Goal: Information Seeking & Learning: Learn about a topic

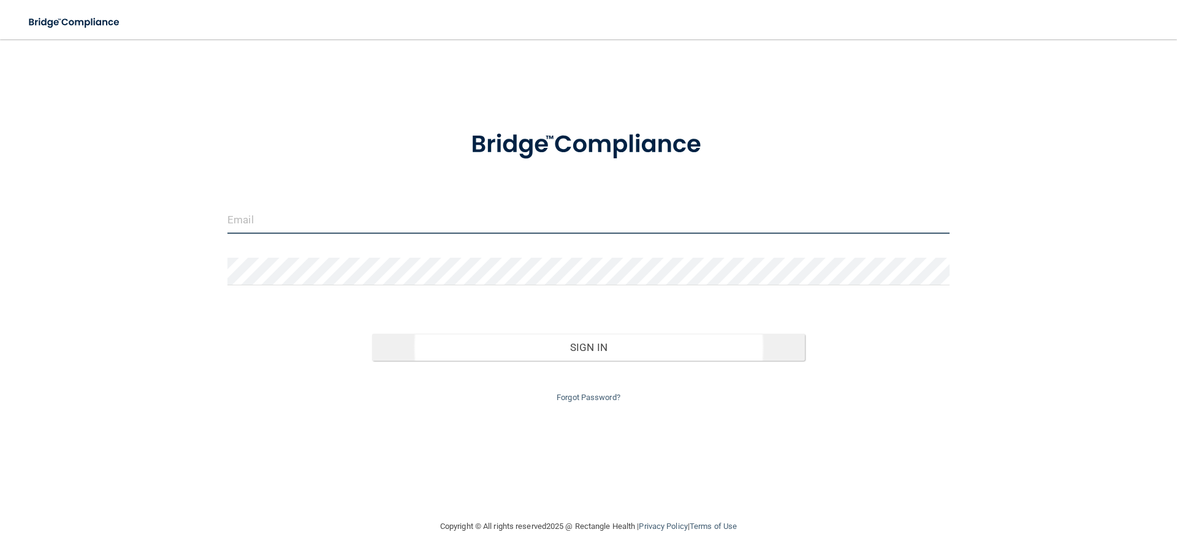
type input "[PERSON_NAME][EMAIL_ADDRESS][PERSON_NAME][DOMAIN_NAME]"
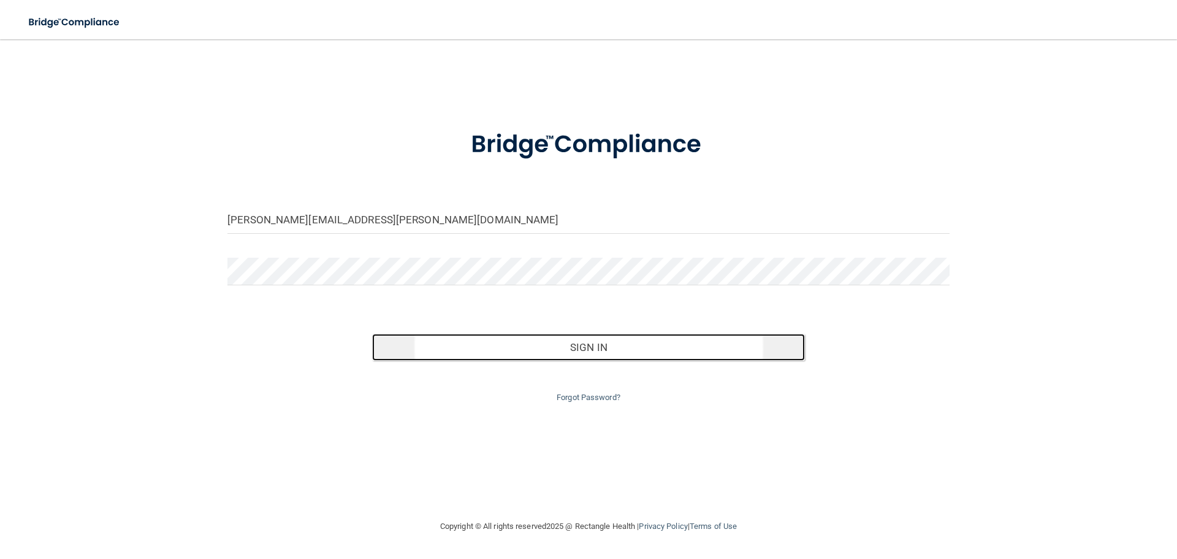
click at [599, 347] on button "Sign In" at bounding box center [589, 347] width 434 height 27
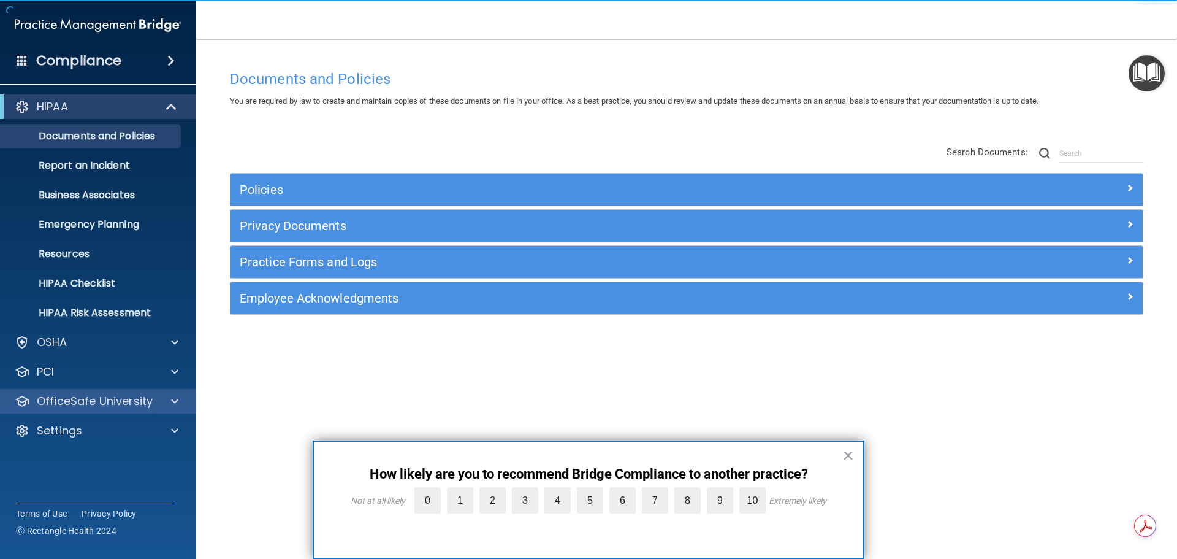
click at [105, 411] on div "OfficeSafe University" at bounding box center [98, 401] width 197 height 25
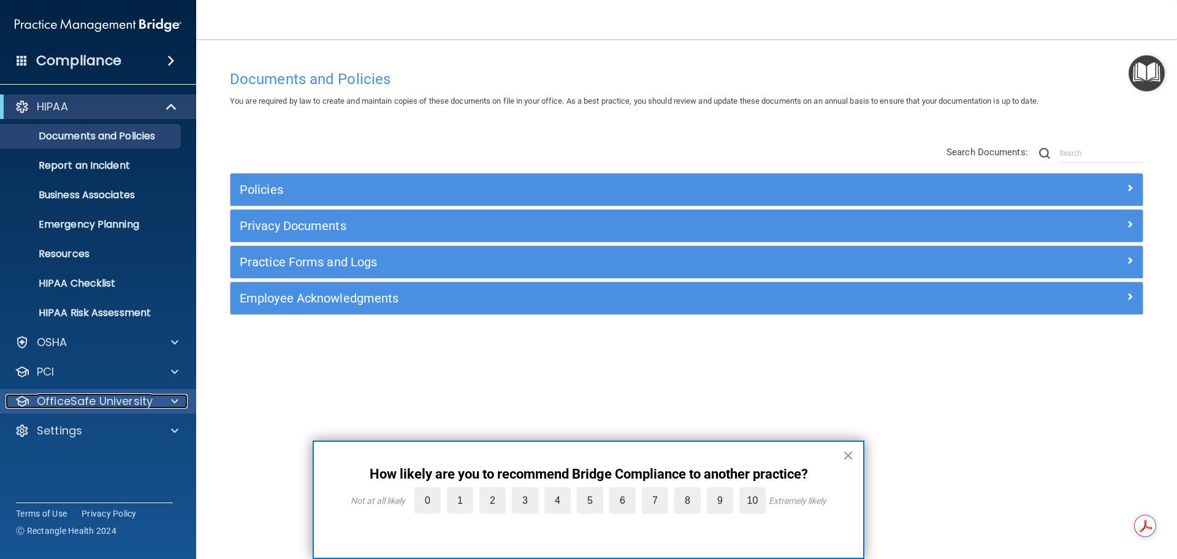
click at [174, 404] on span at bounding box center [174, 401] width 7 height 15
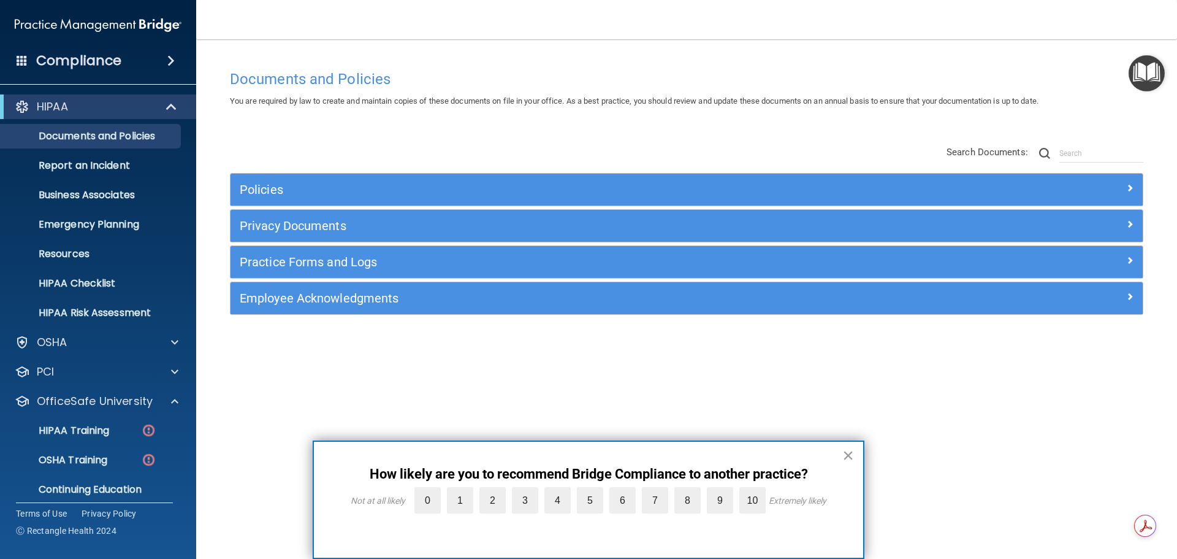
click at [849, 456] on button "×" at bounding box center [849, 455] width 12 height 20
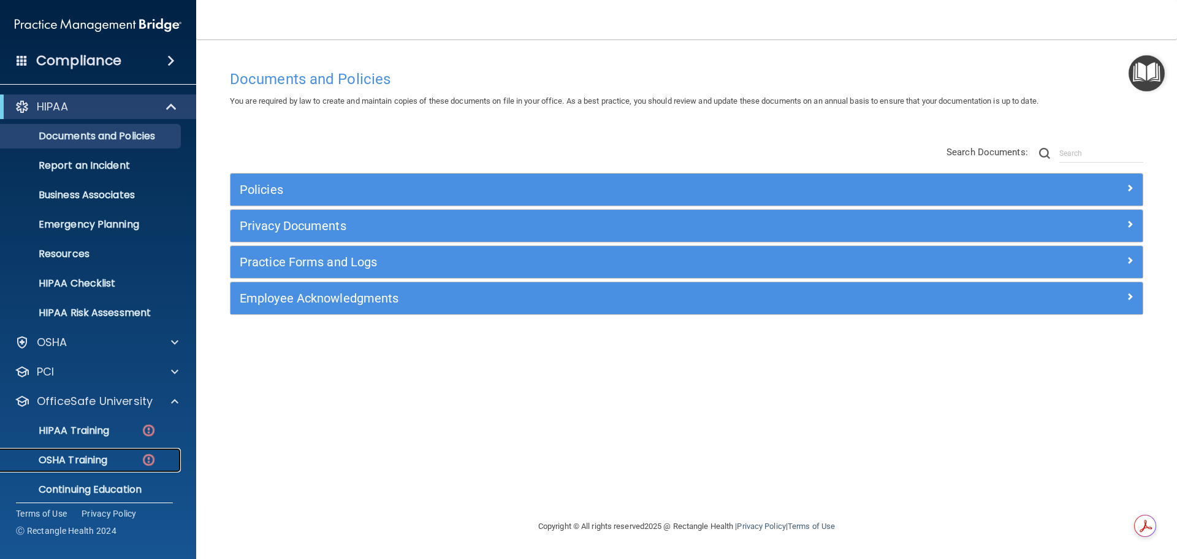
click at [84, 454] on p "OSHA Training" at bounding box center [57, 460] width 99 height 12
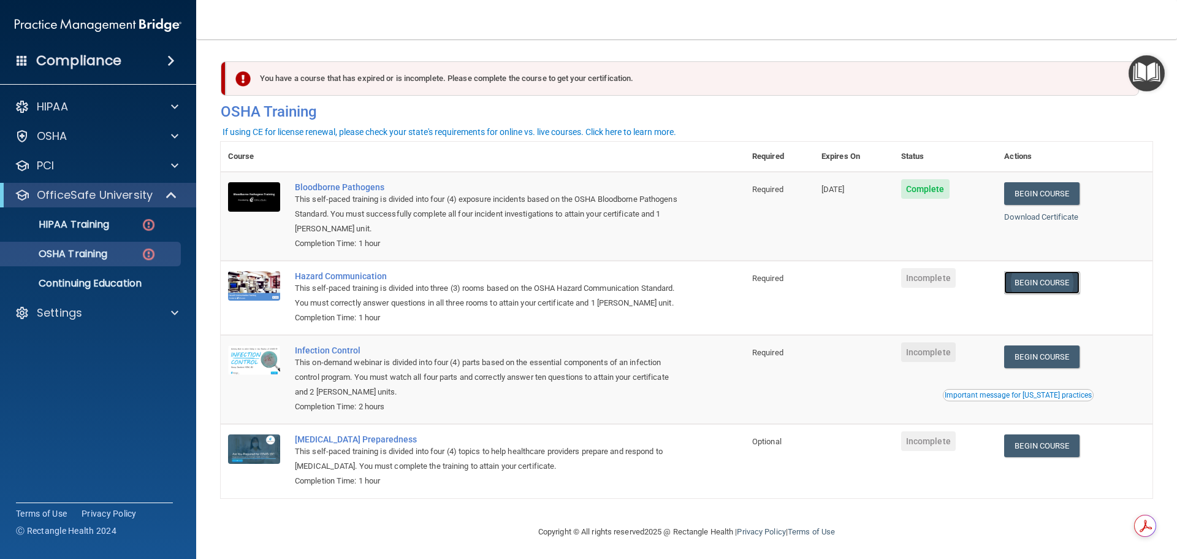
click at [1066, 286] on link "Begin Course" at bounding box center [1042, 282] width 75 height 23
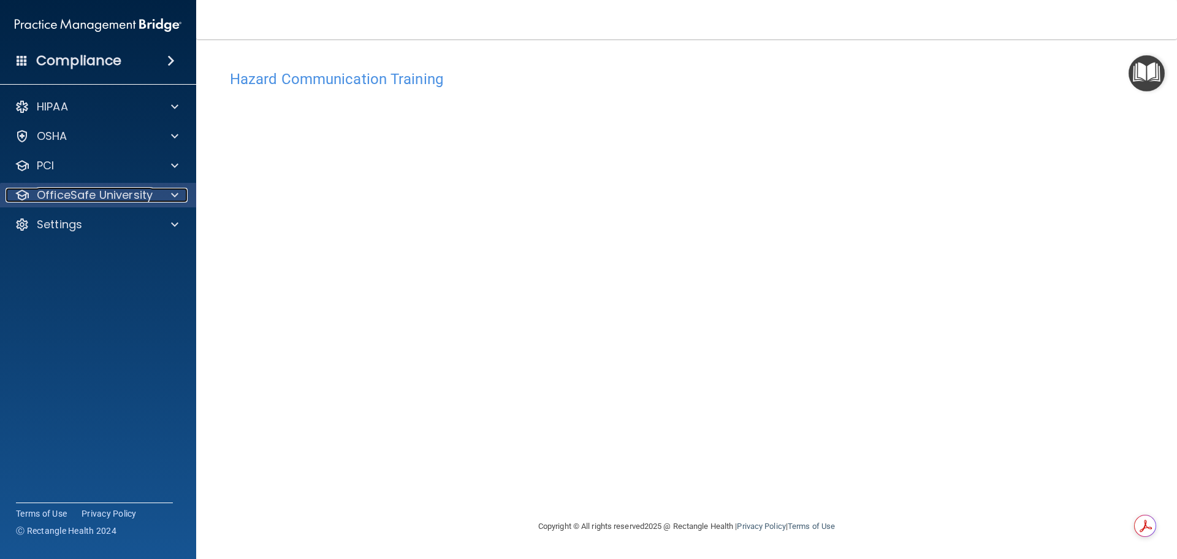
click at [64, 194] on p "OfficeSafe University" at bounding box center [95, 195] width 116 height 15
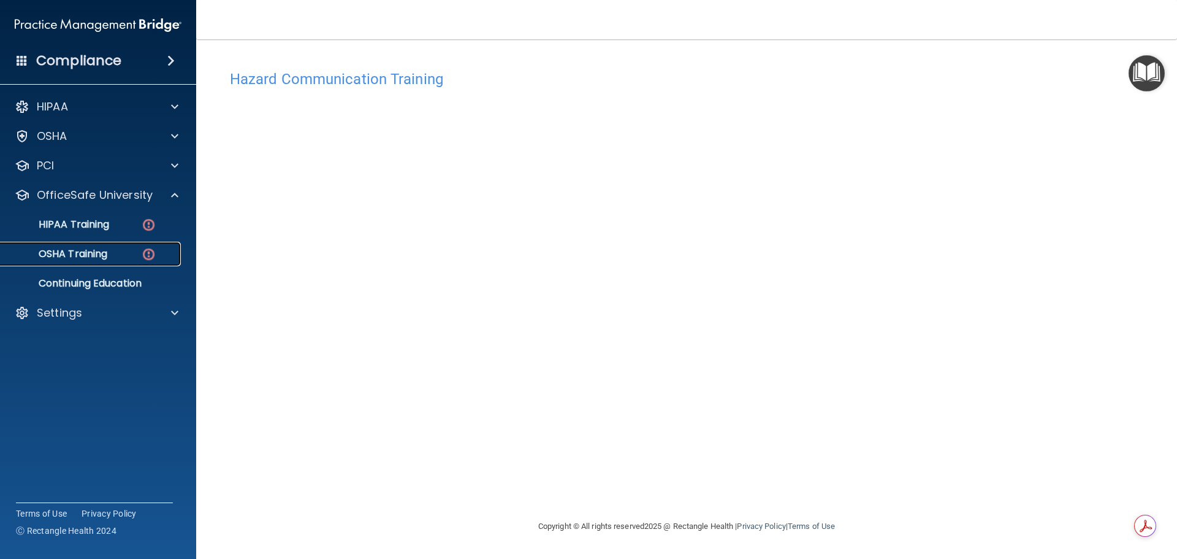
click at [71, 255] on p "OSHA Training" at bounding box center [57, 254] width 99 height 12
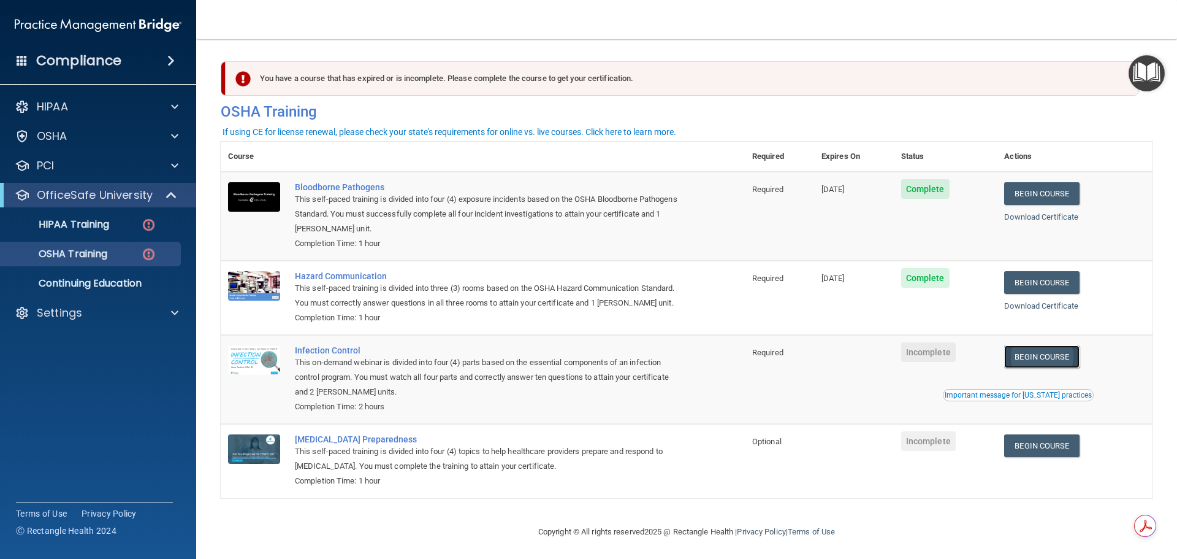
click at [1047, 368] on link "Begin Course" at bounding box center [1042, 356] width 75 height 23
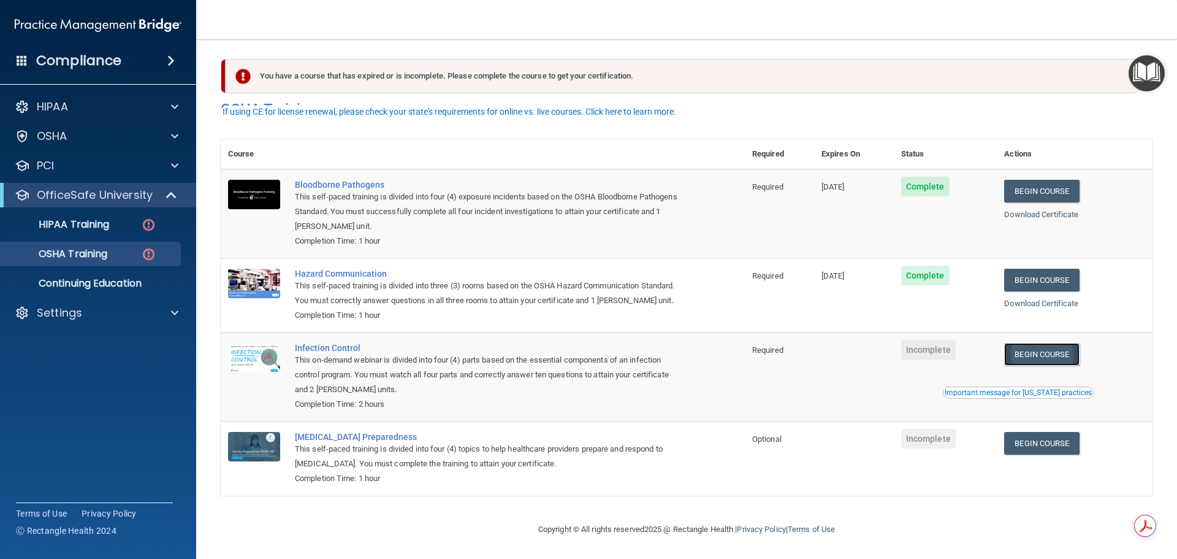
scroll to position [20, 0]
click at [1049, 351] on link "Begin Course" at bounding box center [1042, 354] width 75 height 23
click at [929, 437] on span "Incomplete" at bounding box center [929, 439] width 55 height 20
click at [59, 224] on p "HIPAA Training" at bounding box center [58, 224] width 101 height 12
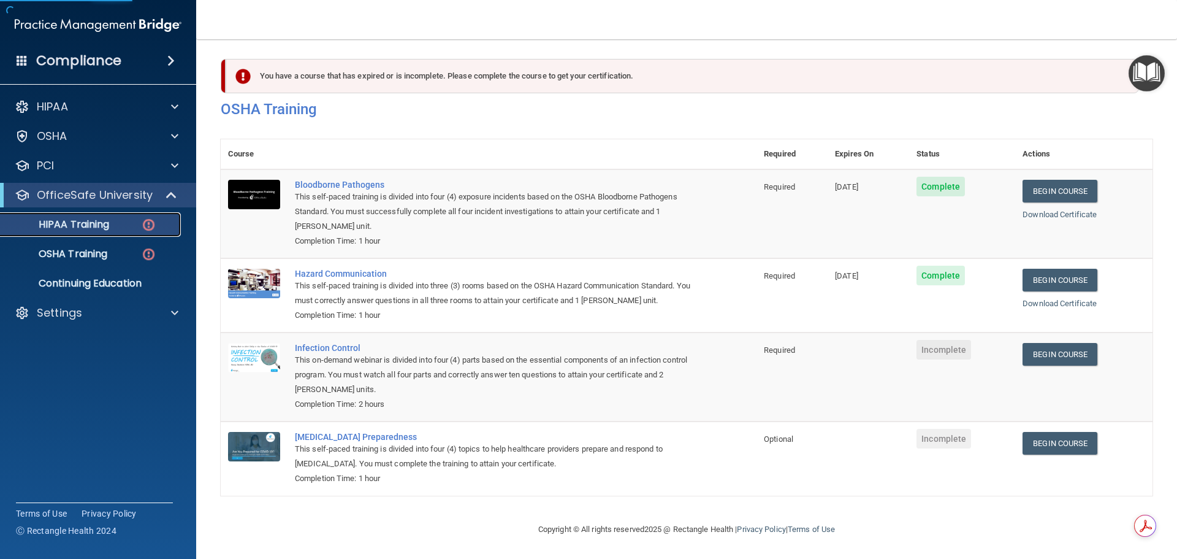
click at [99, 226] on p "HIPAA Training" at bounding box center [58, 224] width 101 height 12
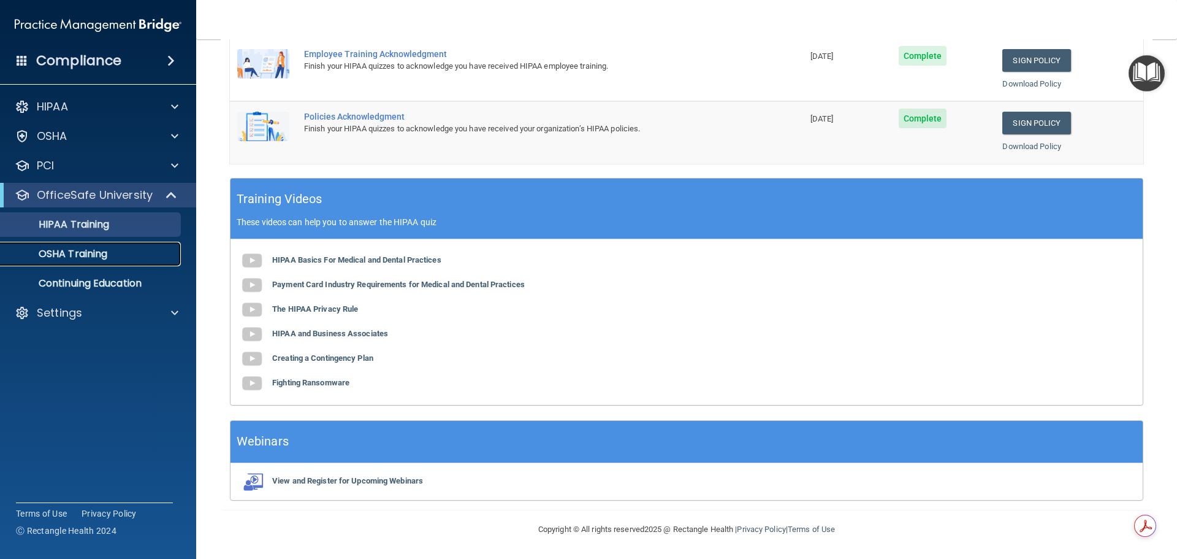
click at [107, 258] on p "OSHA Training" at bounding box center [57, 254] width 99 height 12
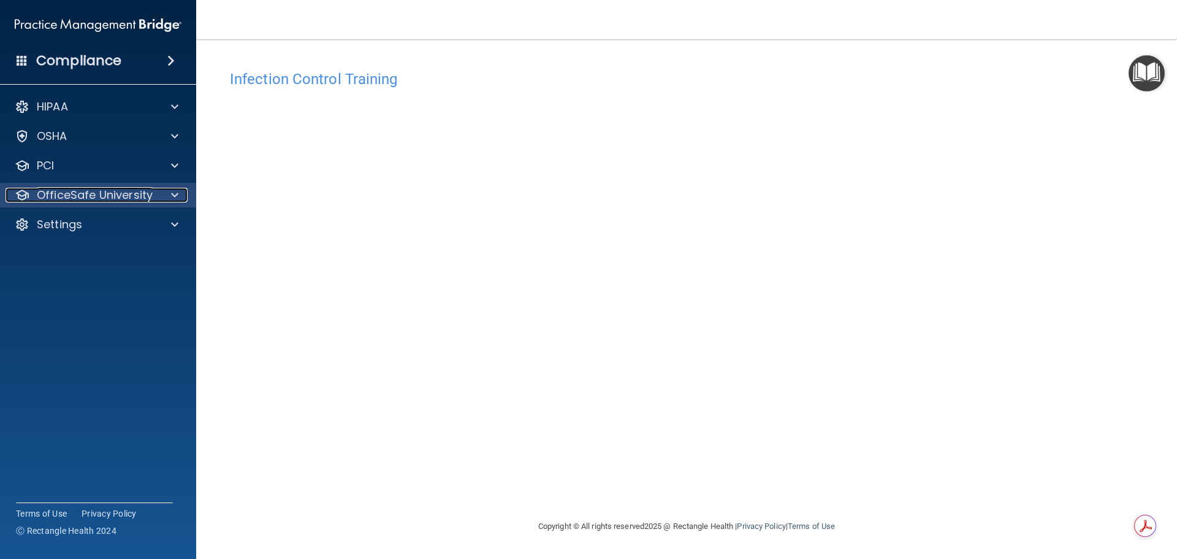
click at [91, 199] on p "OfficeSafe University" at bounding box center [95, 195] width 116 height 15
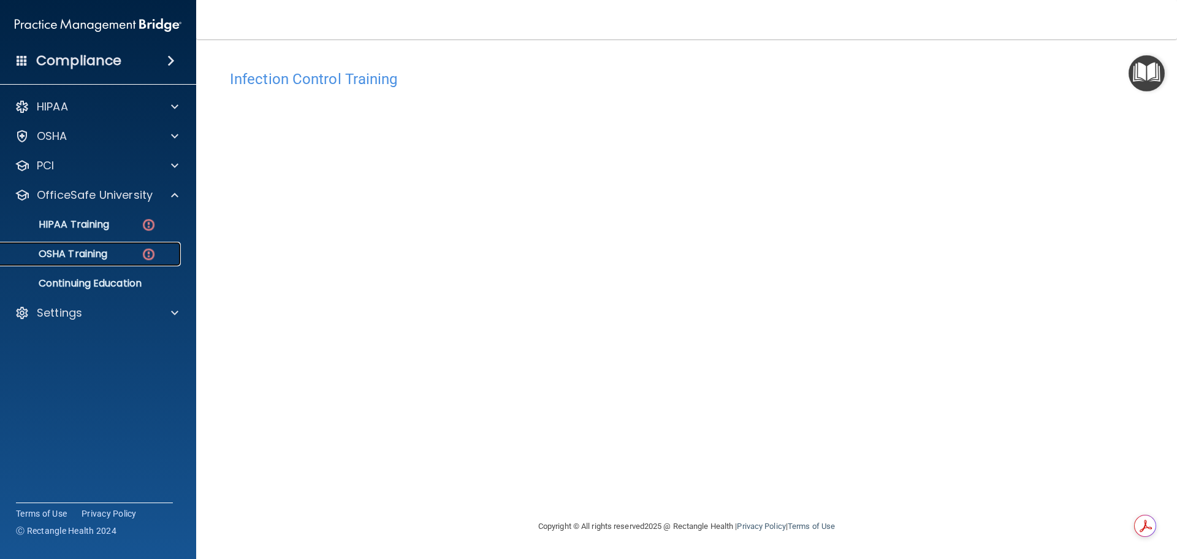
click at [95, 253] on p "OSHA Training" at bounding box center [57, 254] width 99 height 12
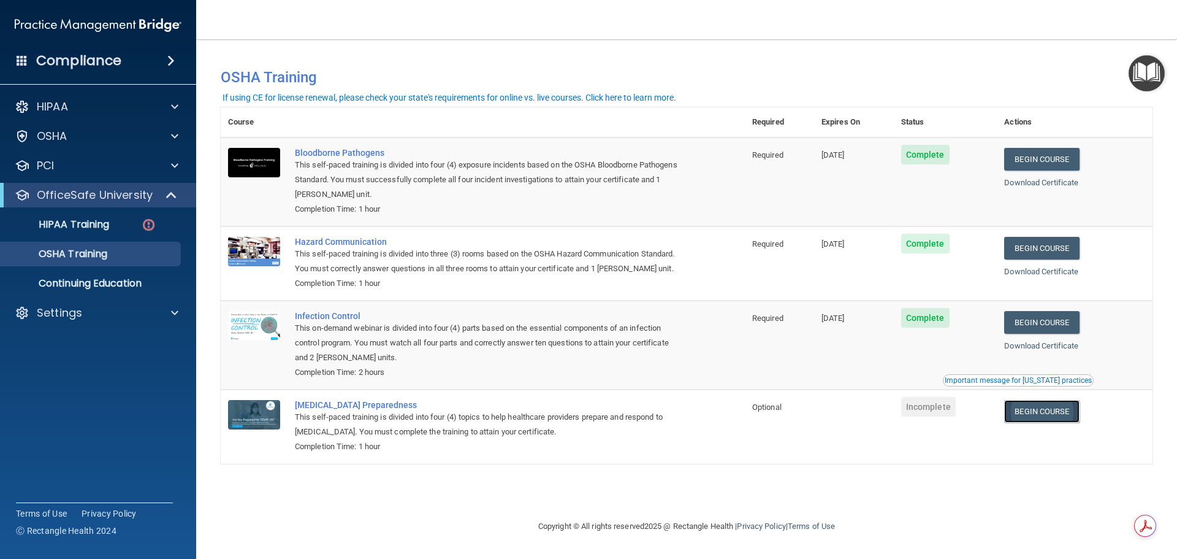
click at [1052, 418] on link "Begin Course" at bounding box center [1042, 411] width 75 height 23
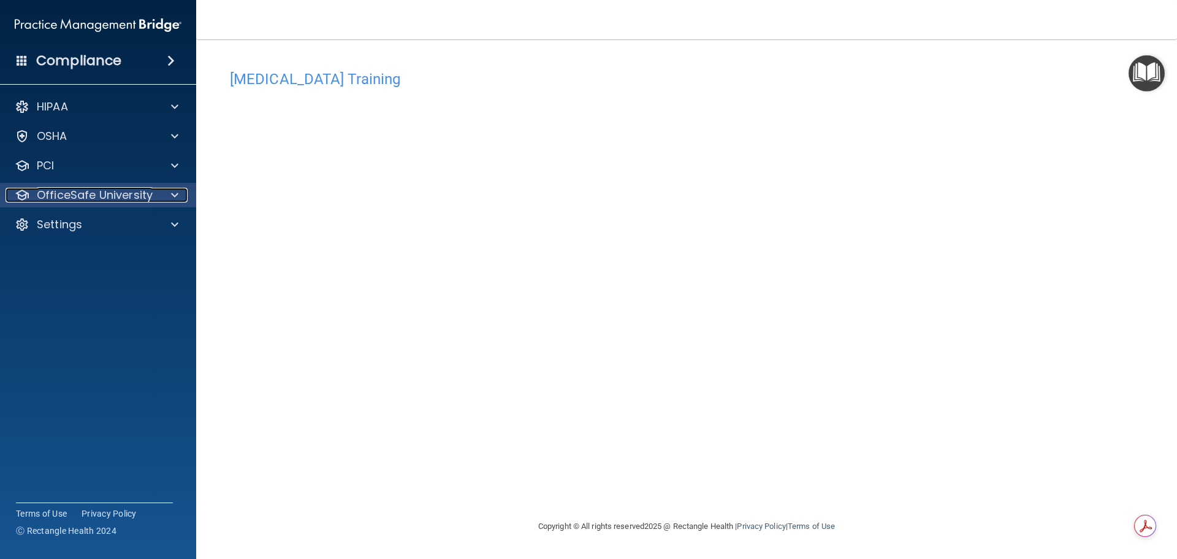
click at [85, 191] on p "OfficeSafe University" at bounding box center [95, 195] width 116 height 15
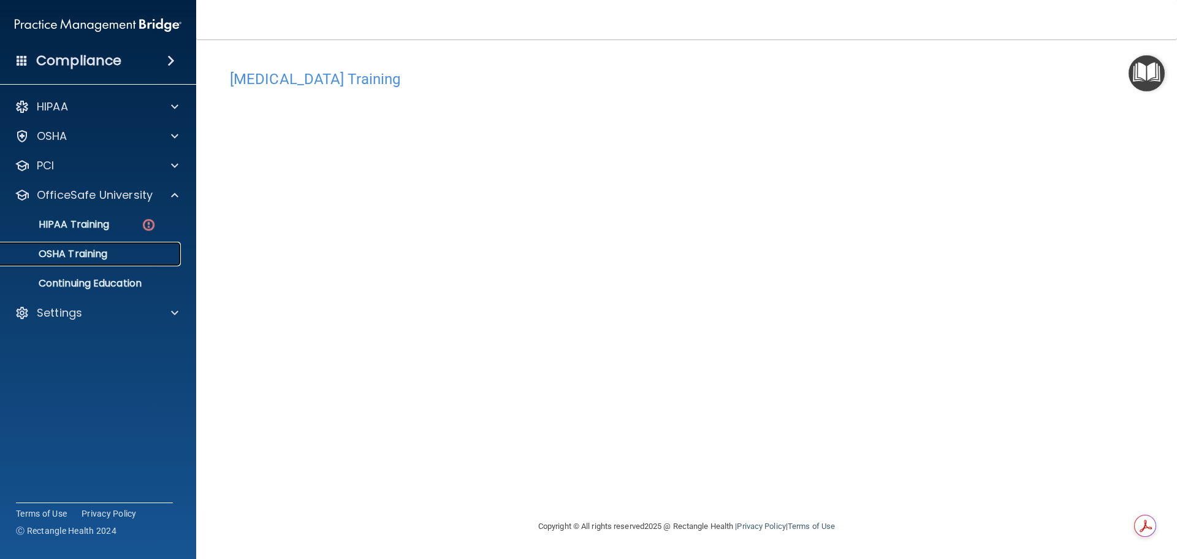
click at [102, 253] on p "OSHA Training" at bounding box center [57, 254] width 99 height 12
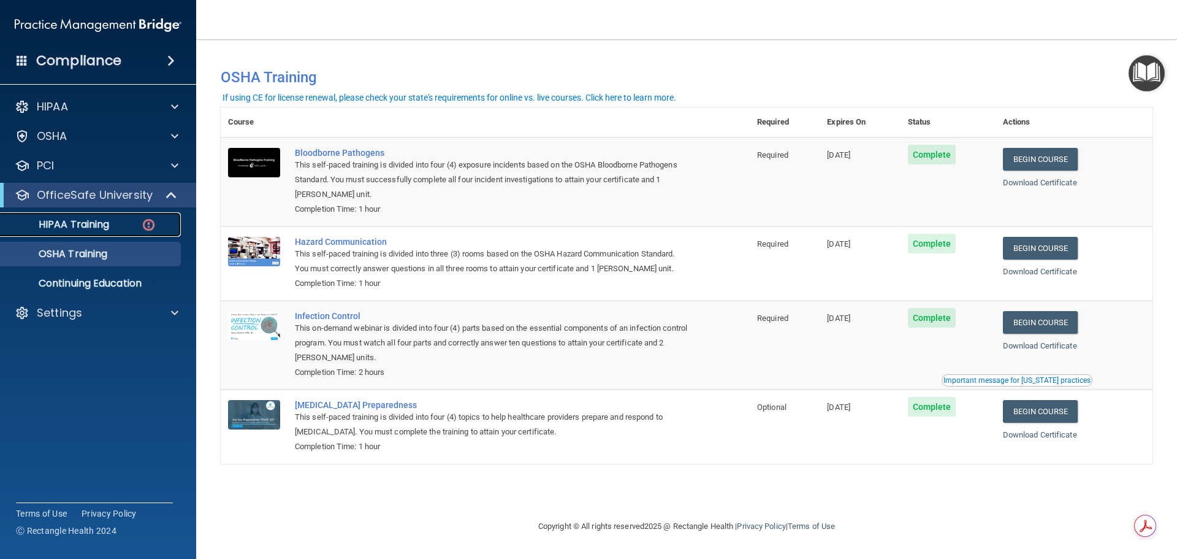
click at [84, 223] on p "HIPAA Training" at bounding box center [58, 224] width 101 height 12
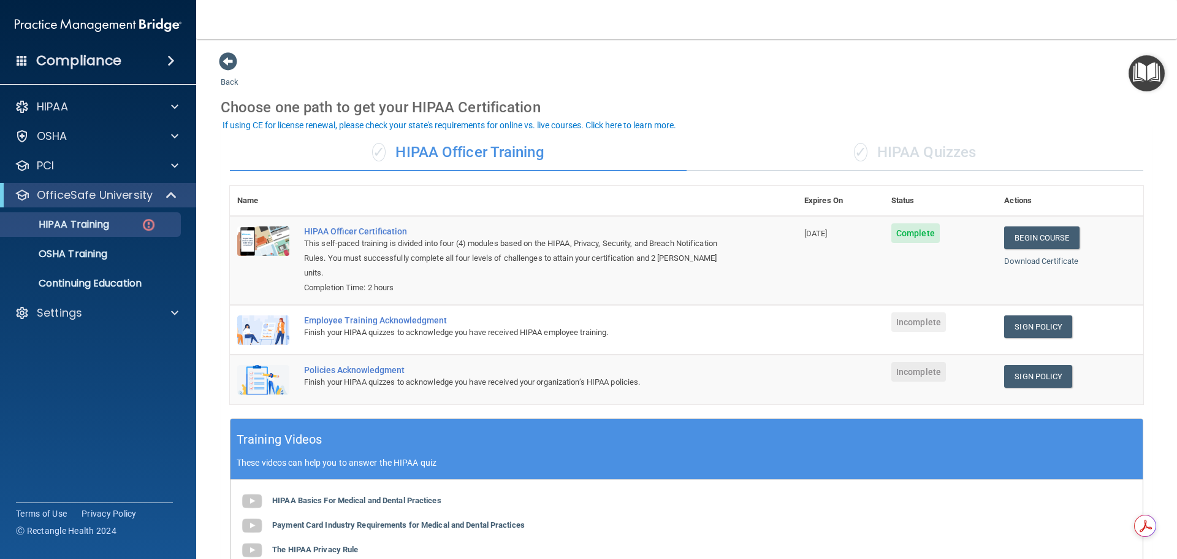
click at [921, 312] on span "Incomplete" at bounding box center [919, 322] width 55 height 20
click at [1012, 315] on link "Sign Policy" at bounding box center [1039, 326] width 68 height 23
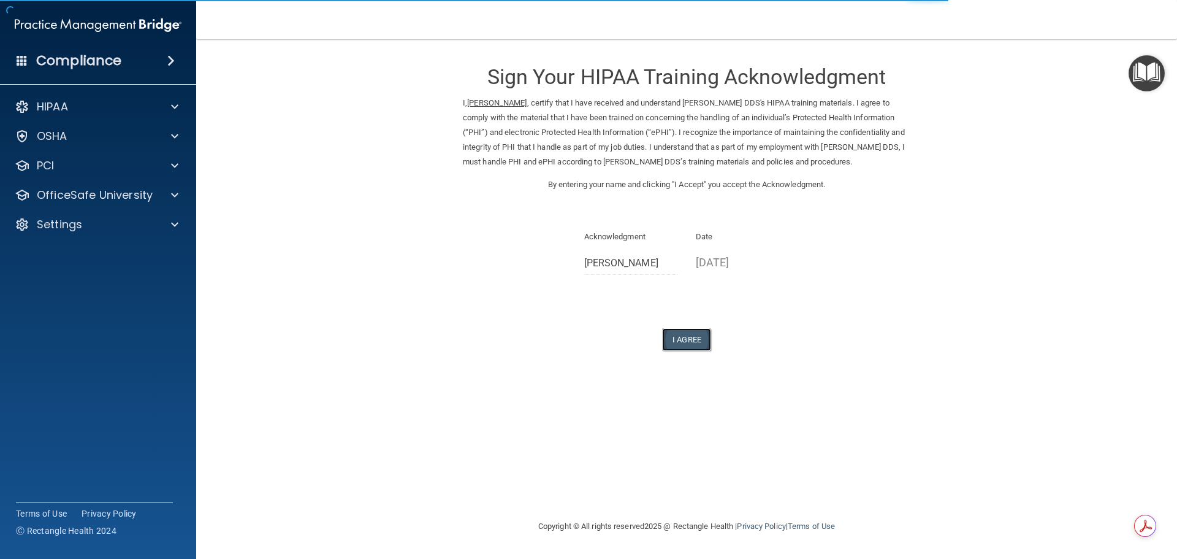
click at [689, 342] on button "I Agree" at bounding box center [686, 339] width 49 height 23
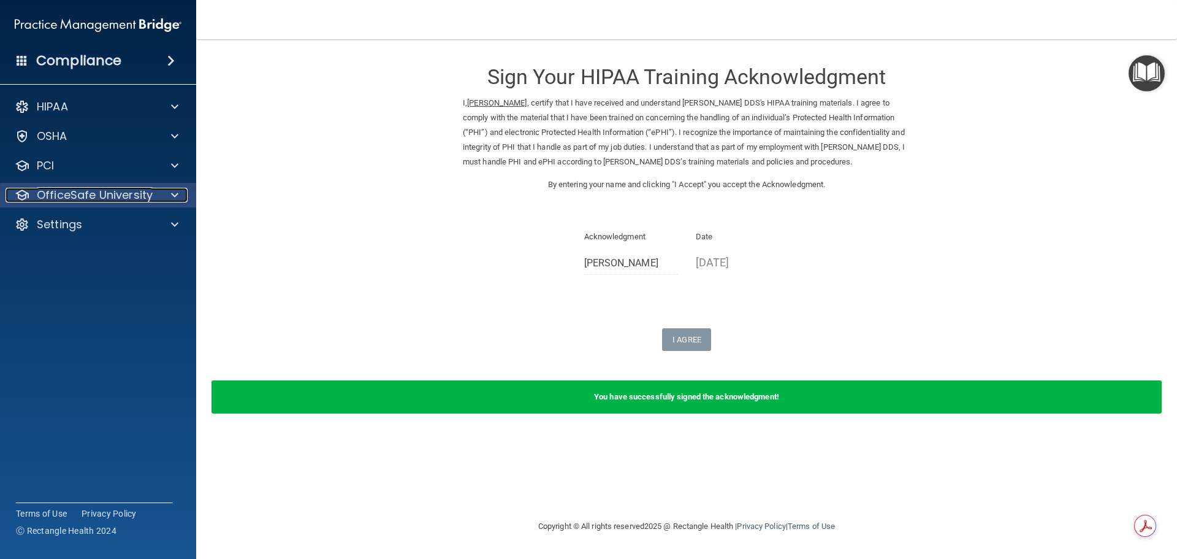
click at [85, 194] on p "OfficeSafe University" at bounding box center [95, 195] width 116 height 15
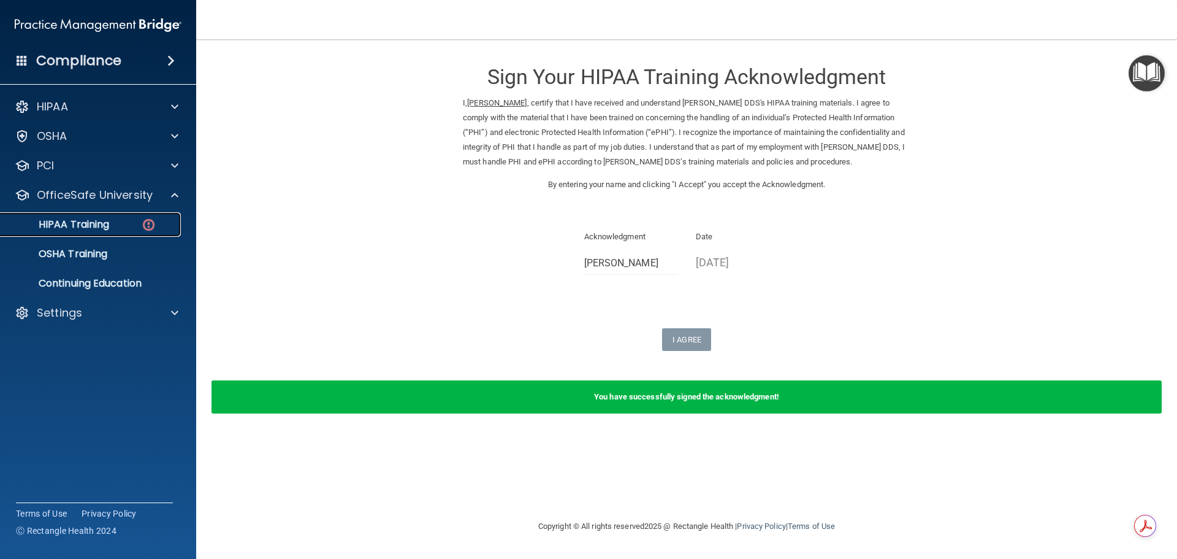
click at [90, 219] on p "HIPAA Training" at bounding box center [58, 224] width 101 height 12
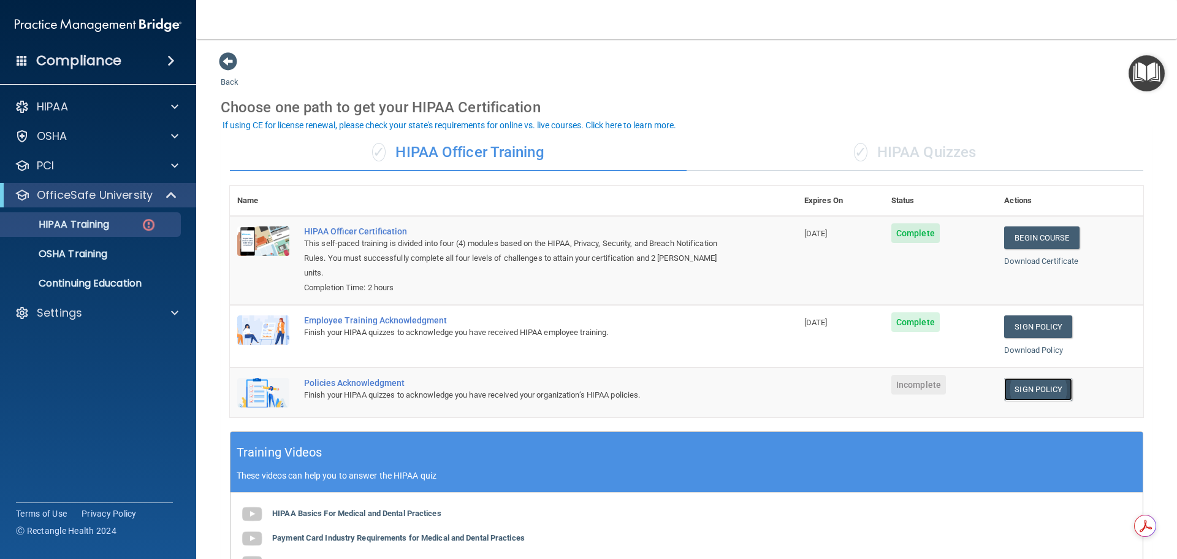
click at [1022, 380] on link "Sign Policy" at bounding box center [1039, 389] width 68 height 23
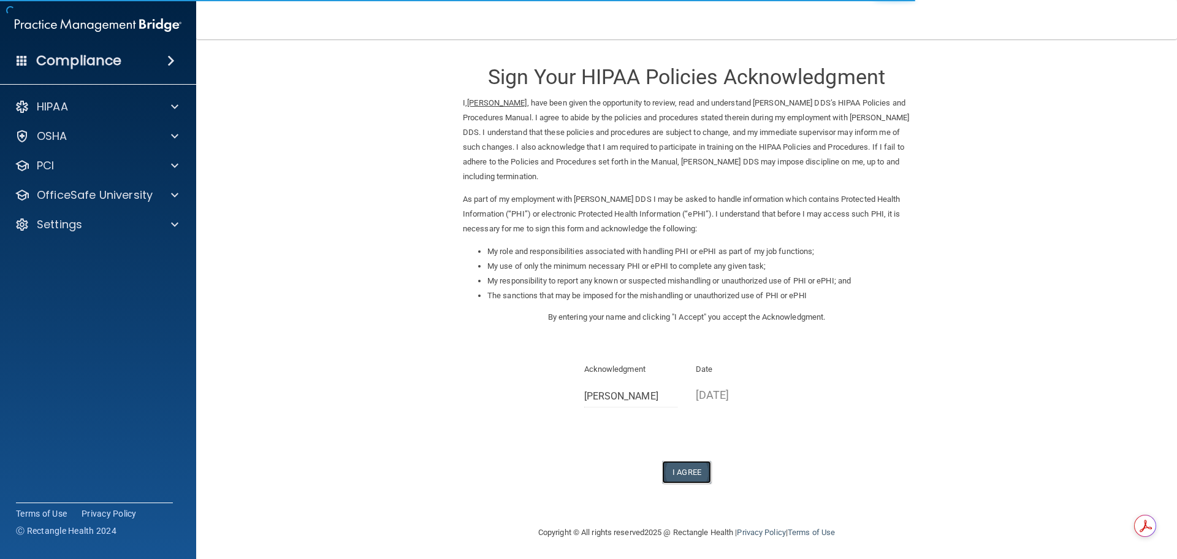
click at [689, 471] on button "I Agree" at bounding box center [686, 472] width 49 height 23
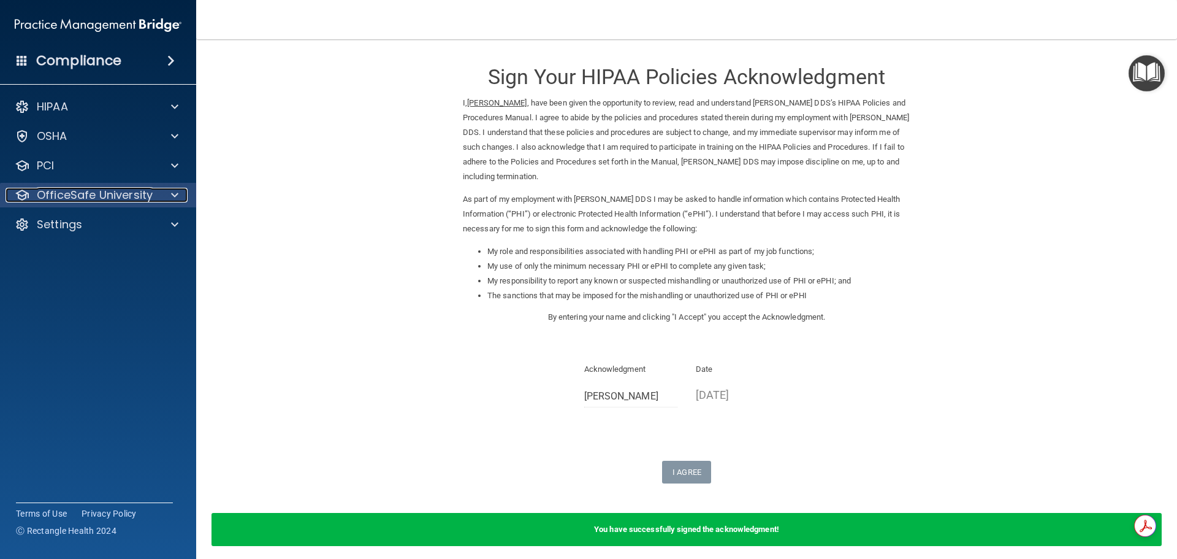
click at [75, 199] on p "OfficeSafe University" at bounding box center [95, 195] width 116 height 15
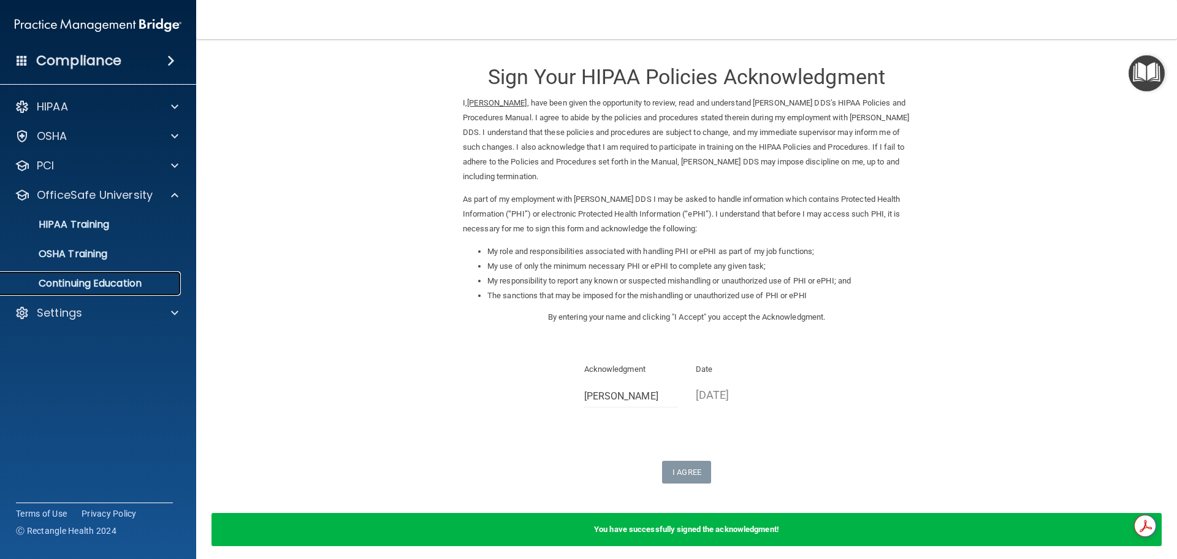
click at [118, 284] on p "Continuing Education" at bounding box center [91, 283] width 167 height 12
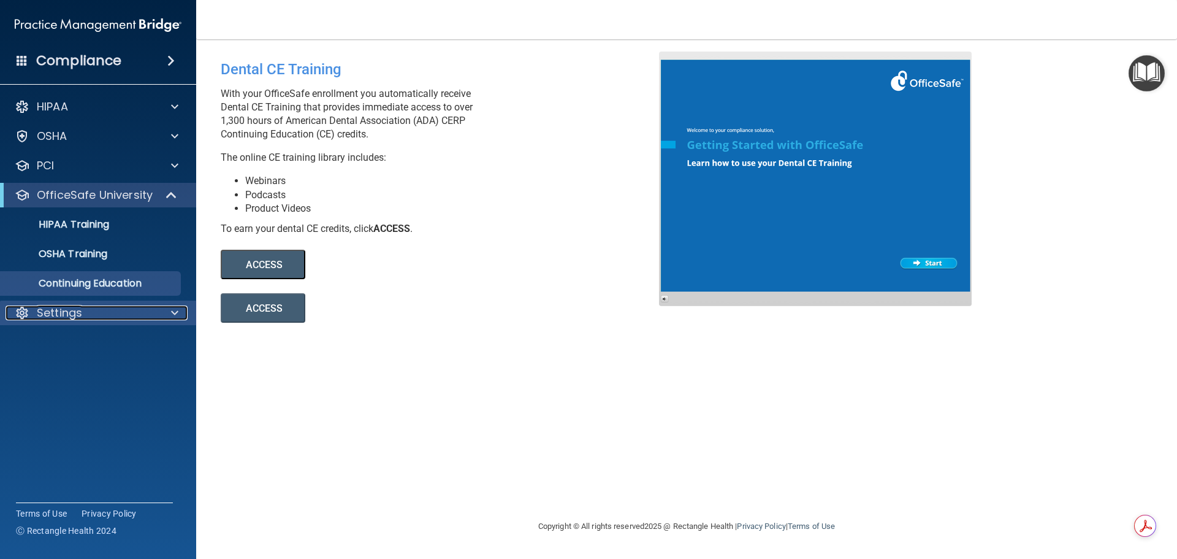
click at [65, 316] on p "Settings" at bounding box center [59, 312] width 45 height 15
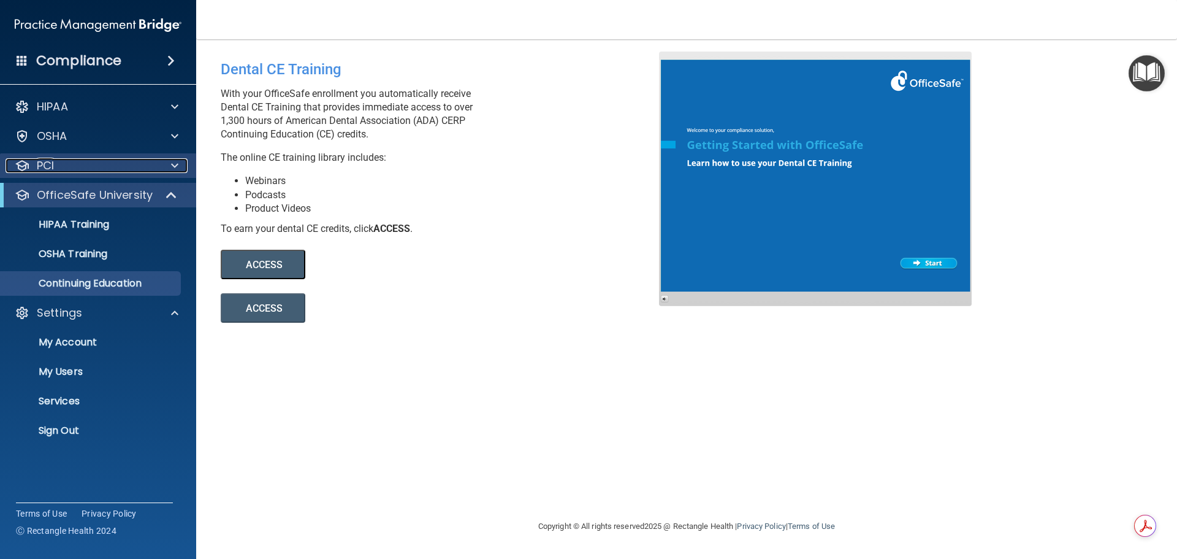
click at [98, 167] on div "PCI" at bounding box center [82, 165] width 152 height 15
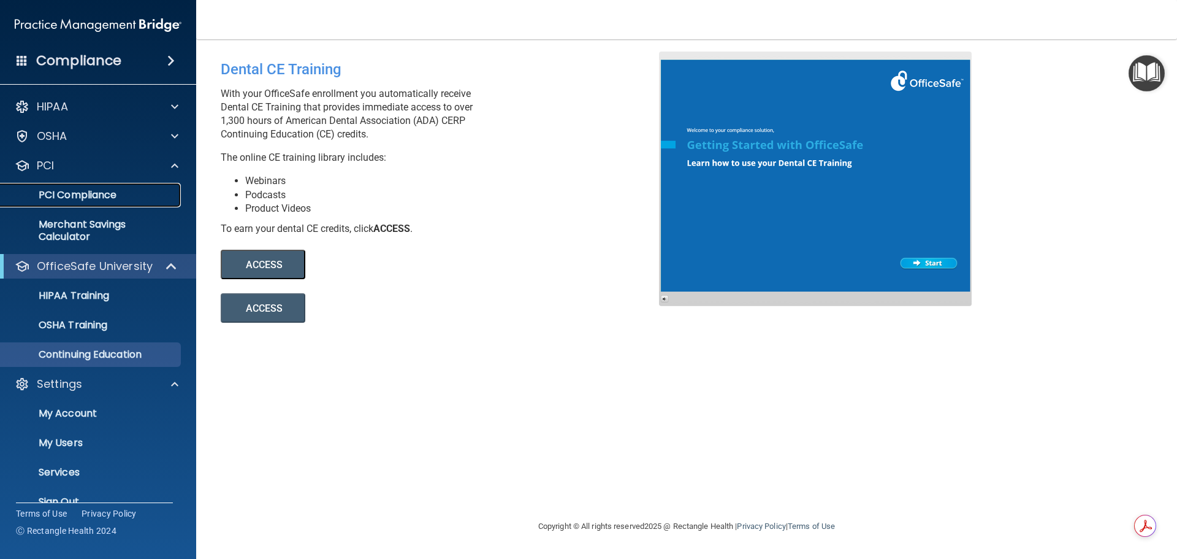
click at [102, 194] on p "PCI Compliance" at bounding box center [91, 195] width 167 height 12
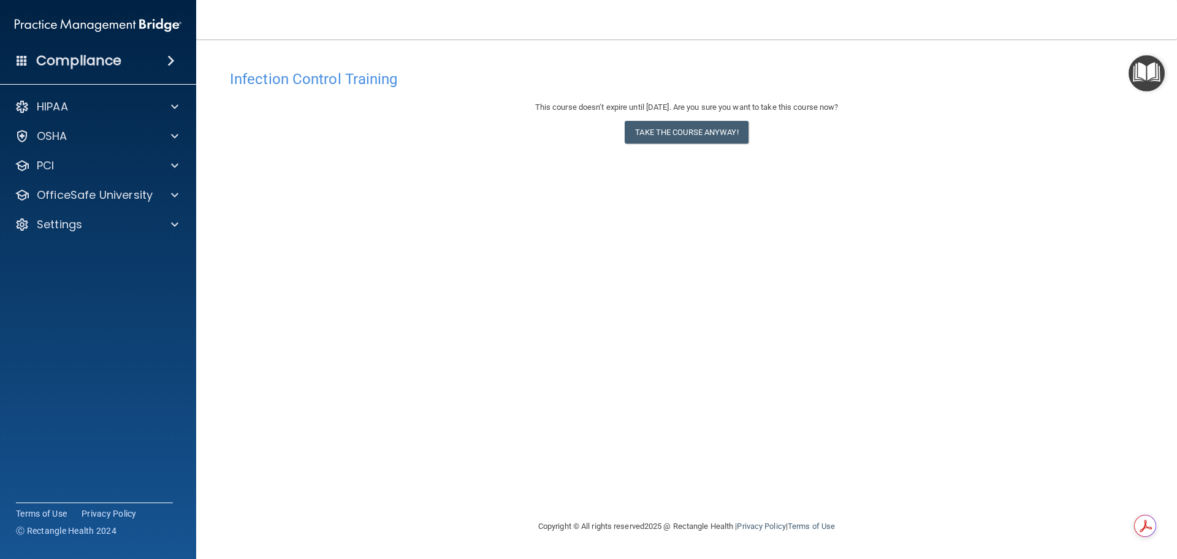
click at [118, 64] on h4 "Compliance" at bounding box center [78, 60] width 85 height 17
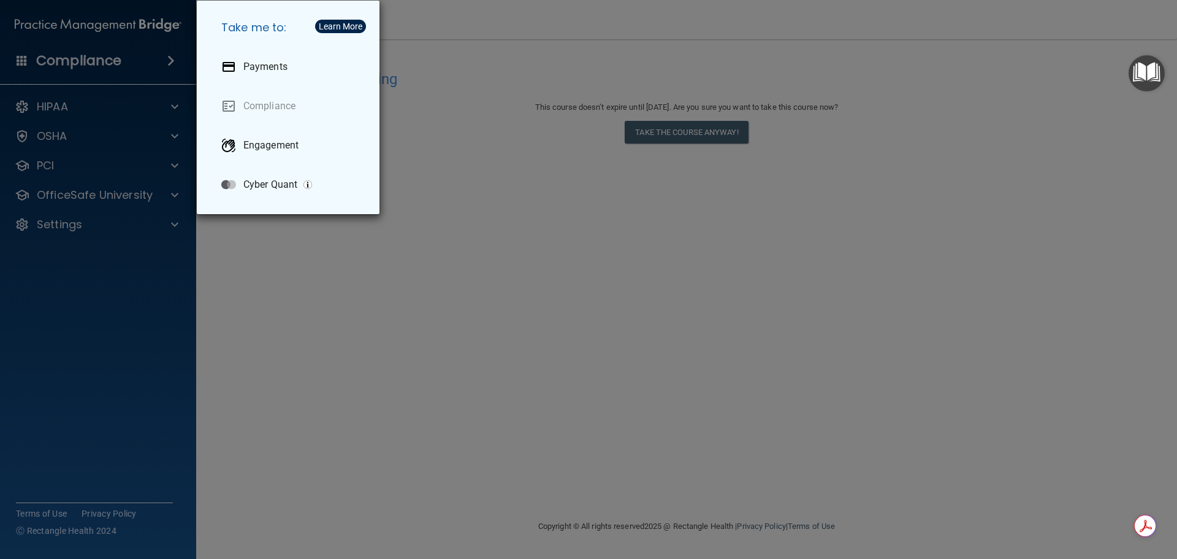
click at [860, 392] on div "Take me to: Payments Compliance Engagement Cyber Quant" at bounding box center [588, 279] width 1177 height 559
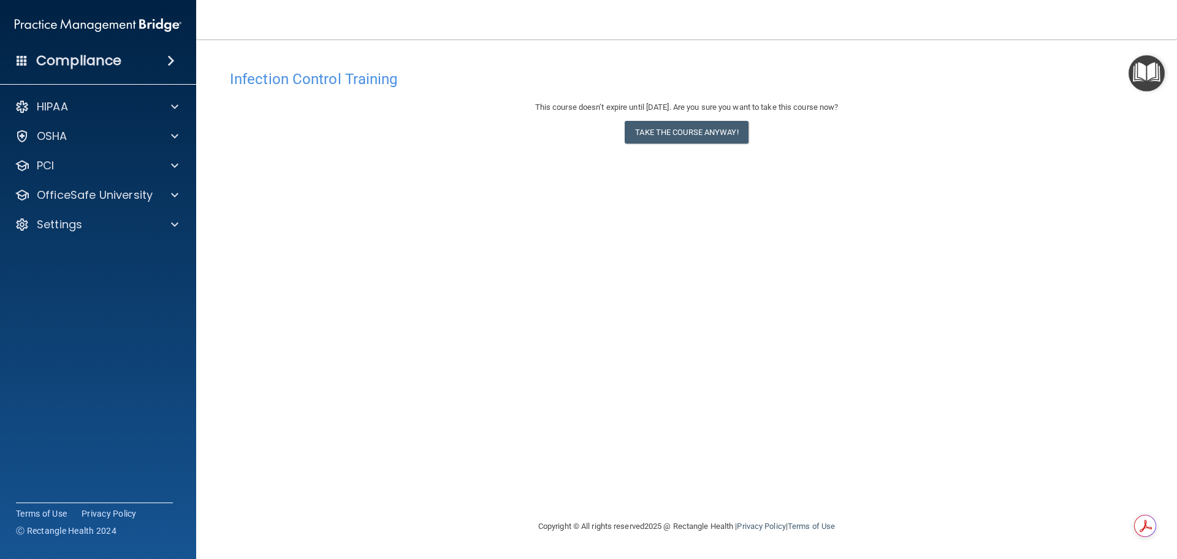
drag, startPoint x: 1000, startPoint y: 91, endPoint x: 973, endPoint y: 75, distance: 31.1
click at [997, 89] on div "Infection Control Training" at bounding box center [687, 79] width 932 height 30
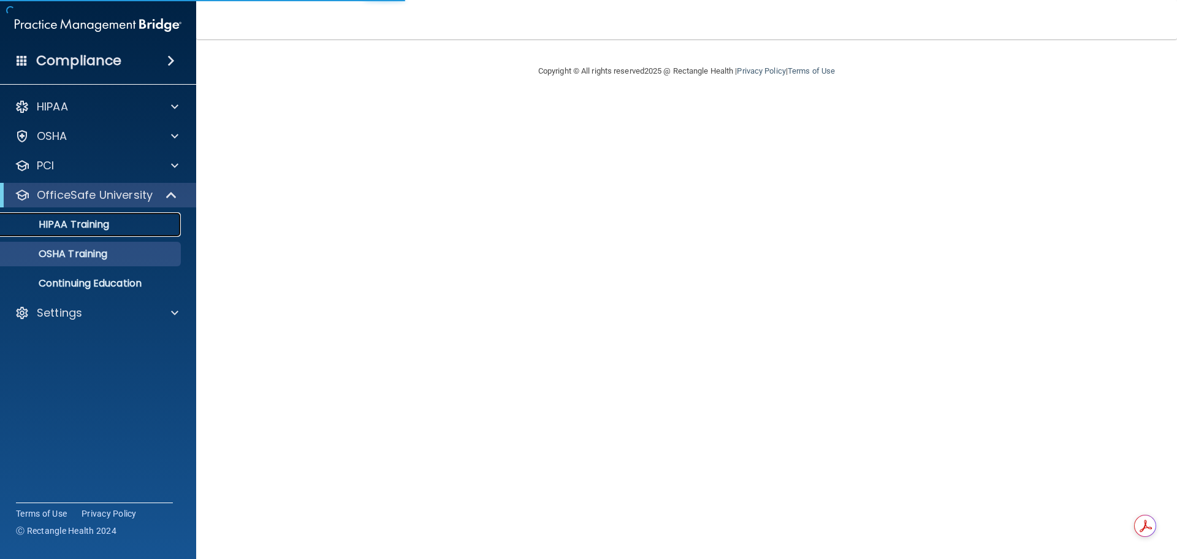
click at [114, 223] on div "HIPAA Training" at bounding box center [91, 224] width 167 height 12
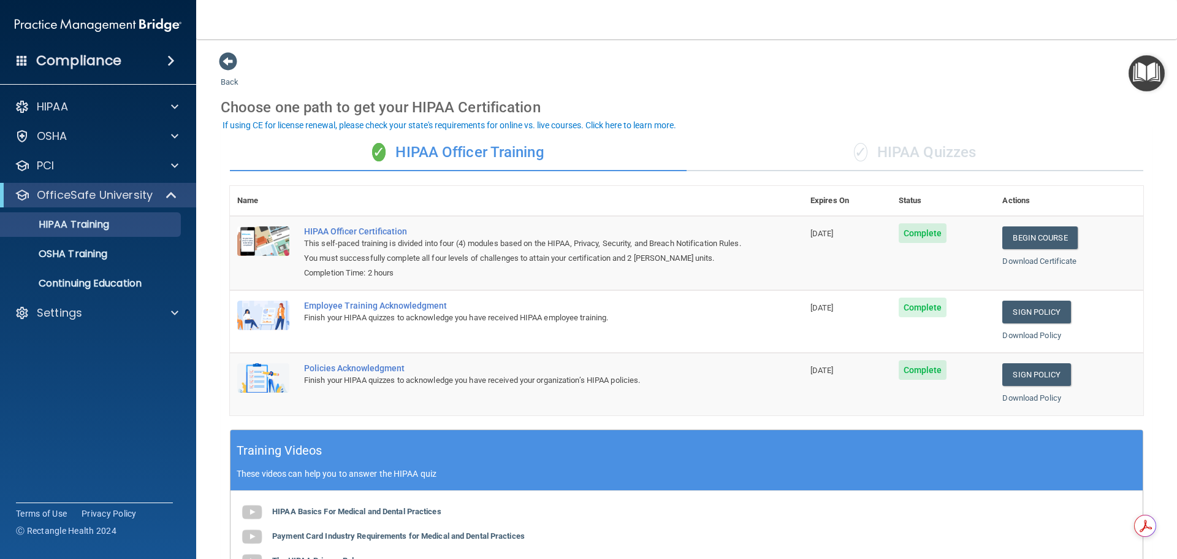
click at [927, 151] on div "✓ HIPAA Quizzes" at bounding box center [915, 152] width 457 height 37
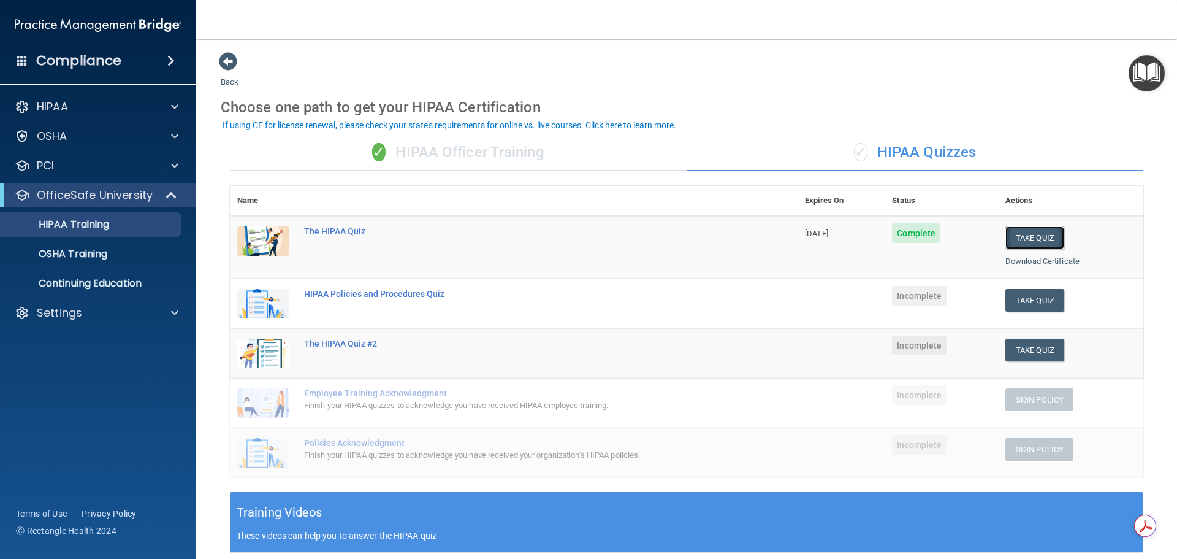
click at [1022, 235] on button "Take Quiz" at bounding box center [1035, 237] width 59 height 23
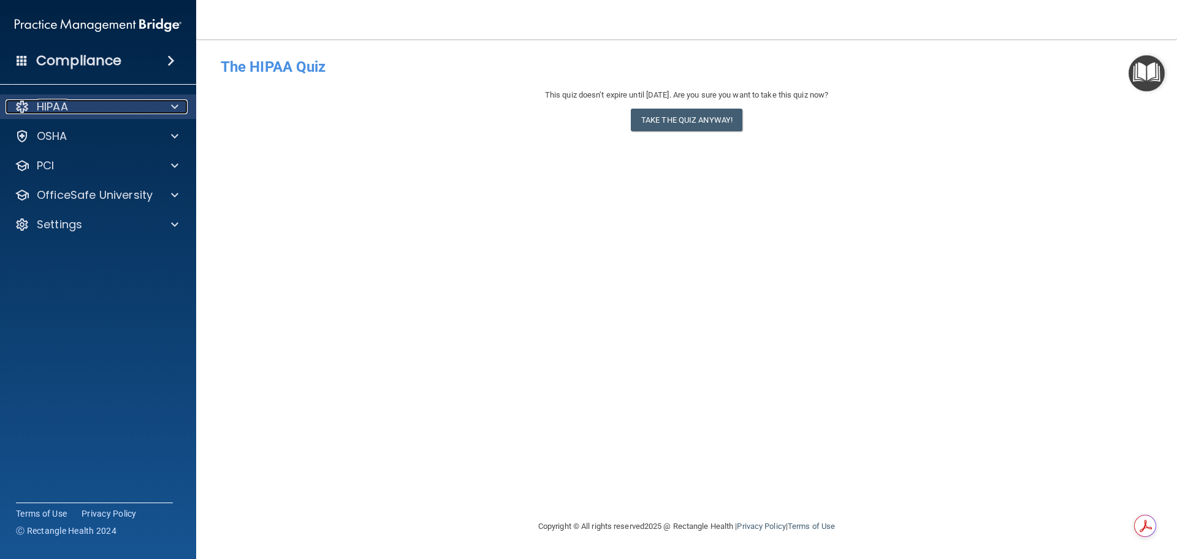
click at [59, 105] on p "HIPAA" at bounding box center [52, 106] width 31 height 15
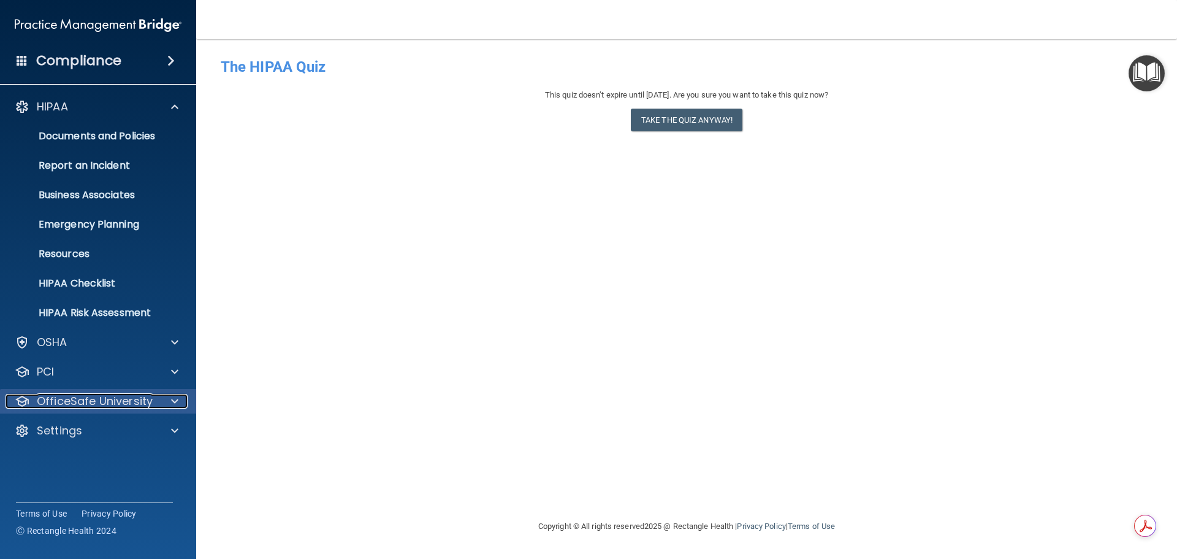
click at [93, 403] on p "OfficeSafe University" at bounding box center [95, 401] width 116 height 15
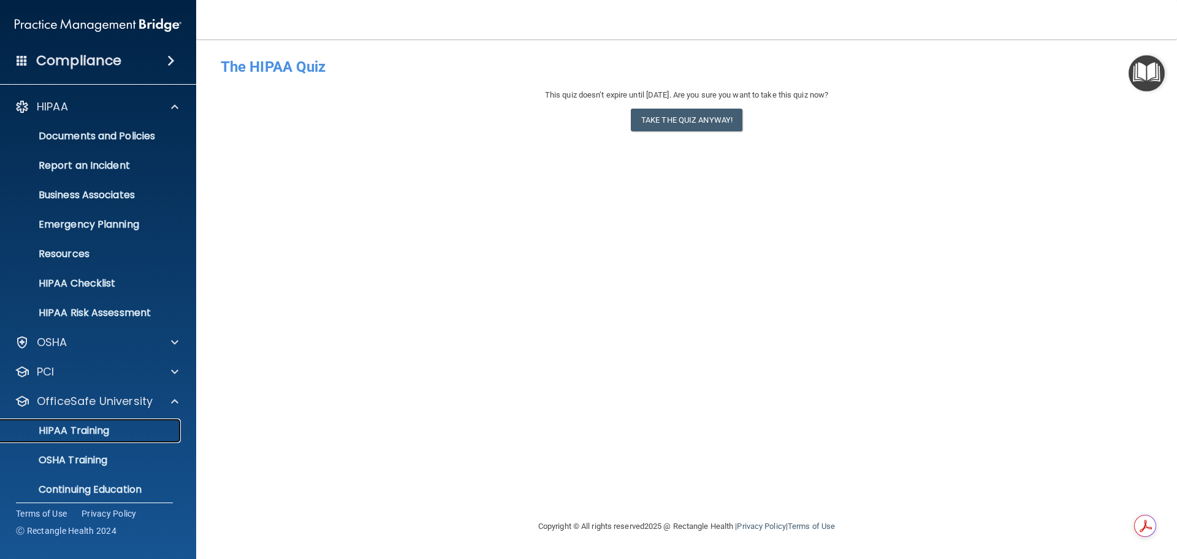
drag, startPoint x: 90, startPoint y: 429, endPoint x: 105, endPoint y: 427, distance: 16.1
click at [90, 429] on p "HIPAA Training" at bounding box center [58, 430] width 101 height 12
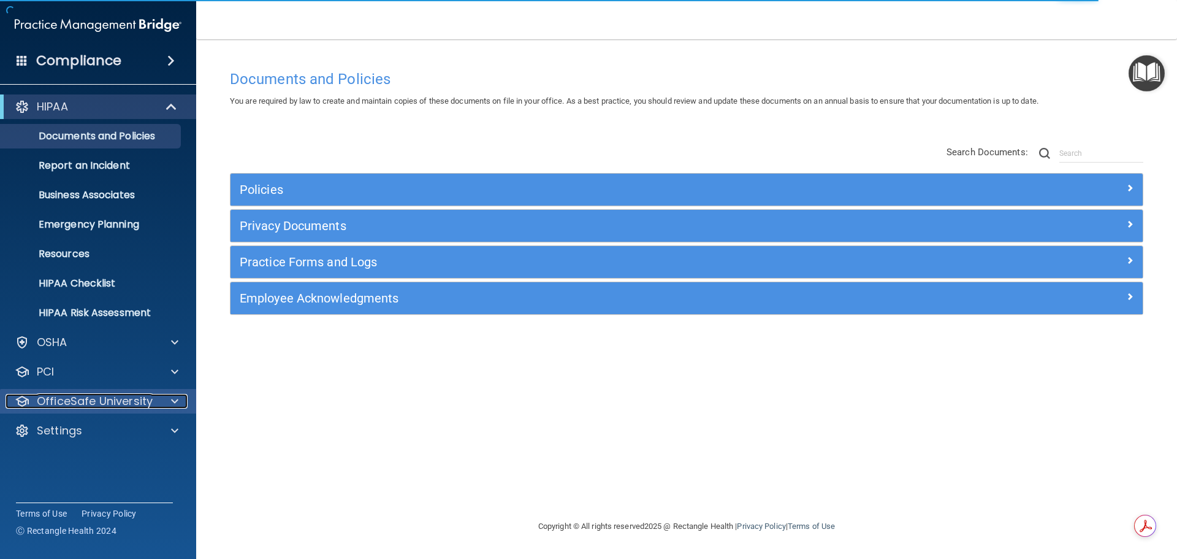
click at [66, 399] on p "OfficeSafe University" at bounding box center [95, 401] width 116 height 15
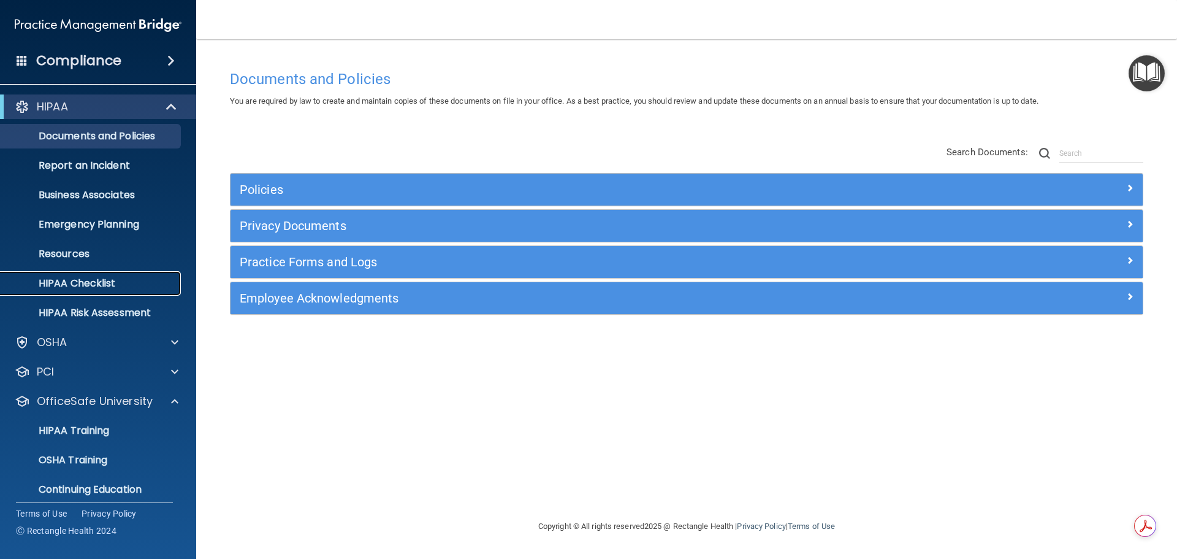
click at [97, 285] on p "HIPAA Checklist" at bounding box center [91, 283] width 167 height 12
